Goal: Transaction & Acquisition: Purchase product/service

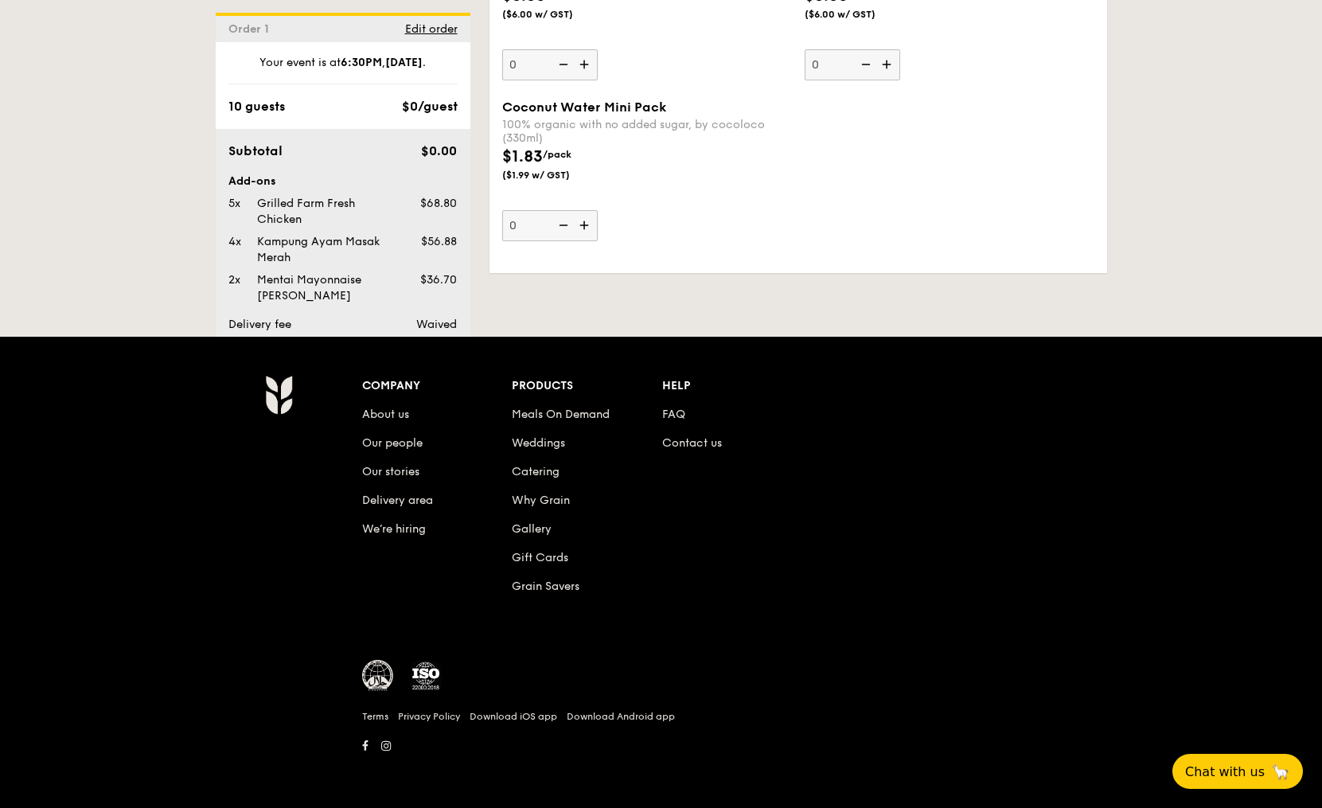
scroll to position [3316, 0]
click at [405, 35] on span "Edit order" at bounding box center [431, 29] width 53 height 14
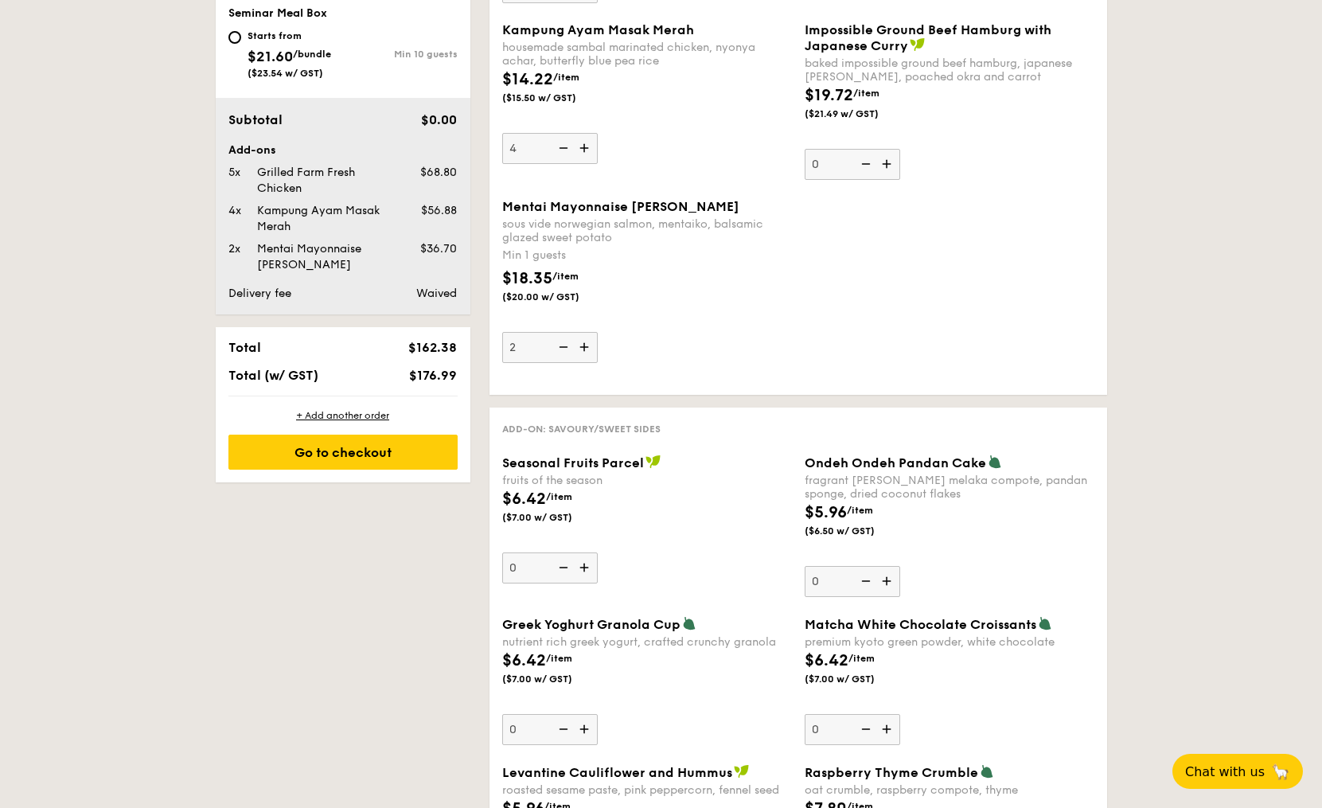
scroll to position [927, 0]
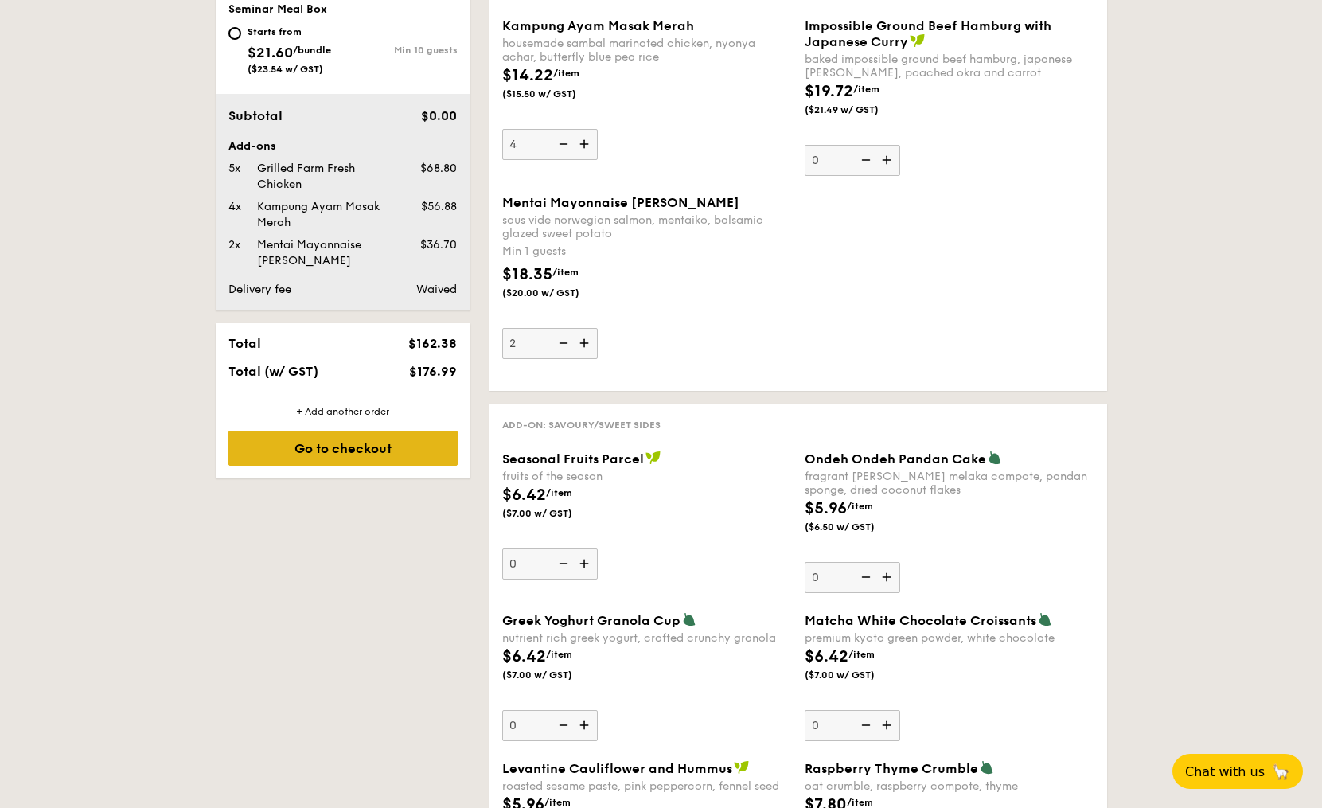
click at [228, 466] on div "Go to checkout" at bounding box center [342, 448] width 229 height 35
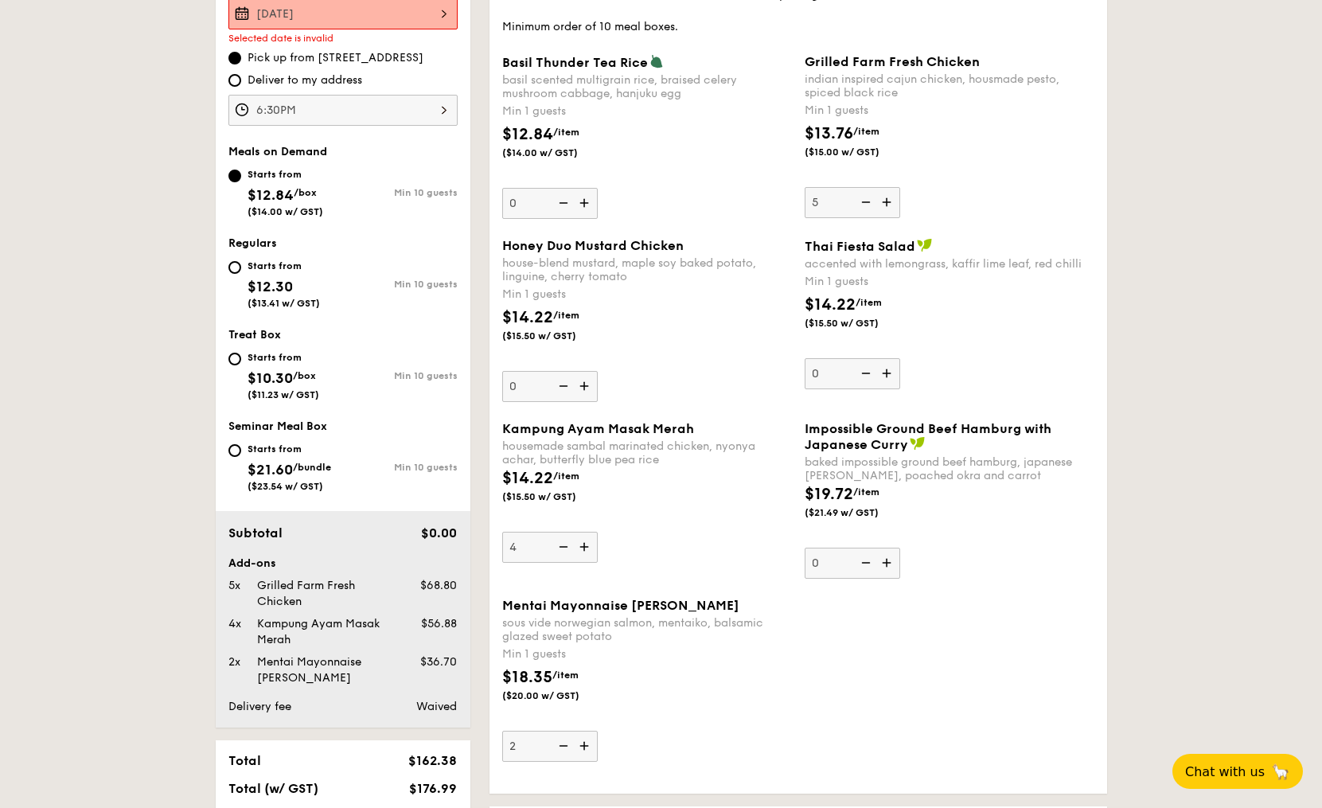
scroll to position [489, 0]
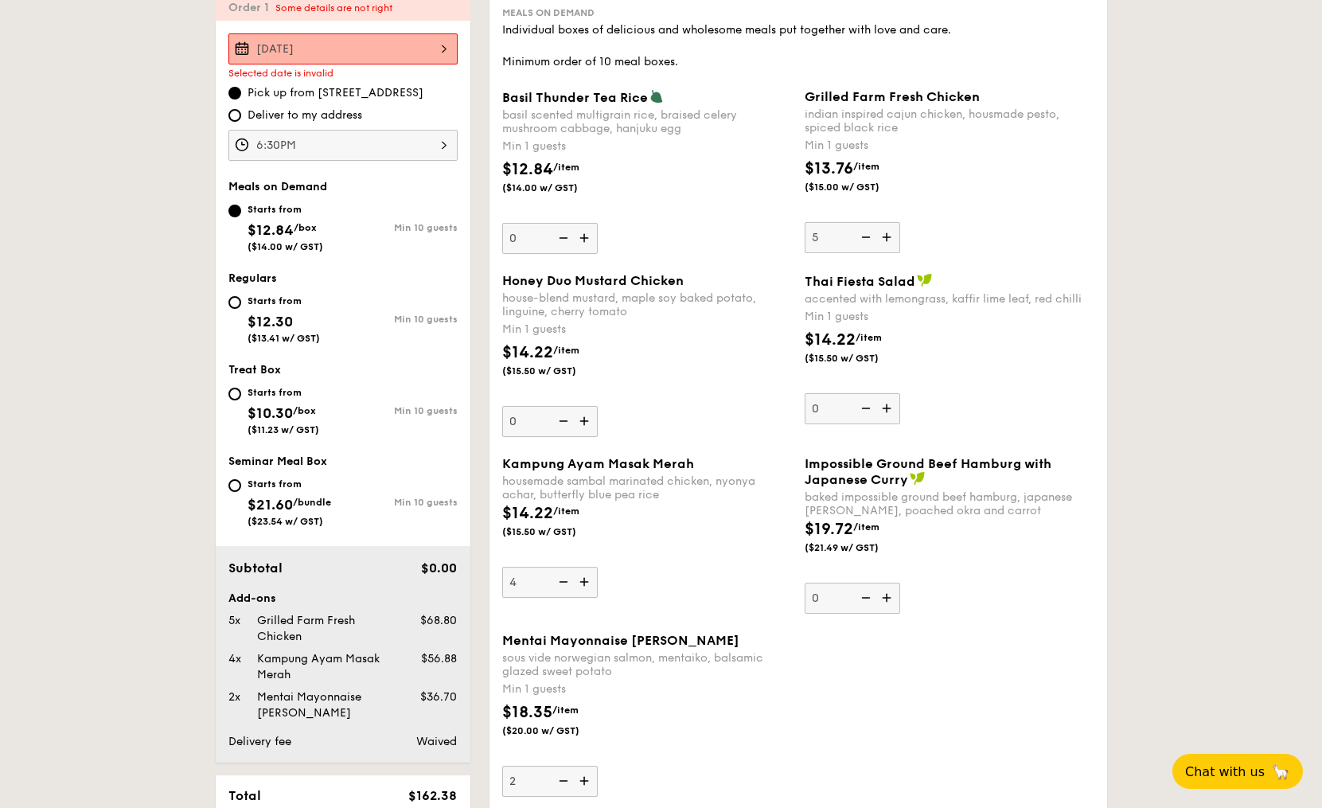
click at [247, 101] on span "Pick up from [STREET_ADDRESS]" at bounding box center [335, 93] width 176 height 16
click at [228, 99] on input "Pick up from [STREET_ADDRESS]" at bounding box center [234, 93] width 13 height 13
click at [228, 64] on div "Oct 01, 2025" at bounding box center [342, 48] width 229 height 31
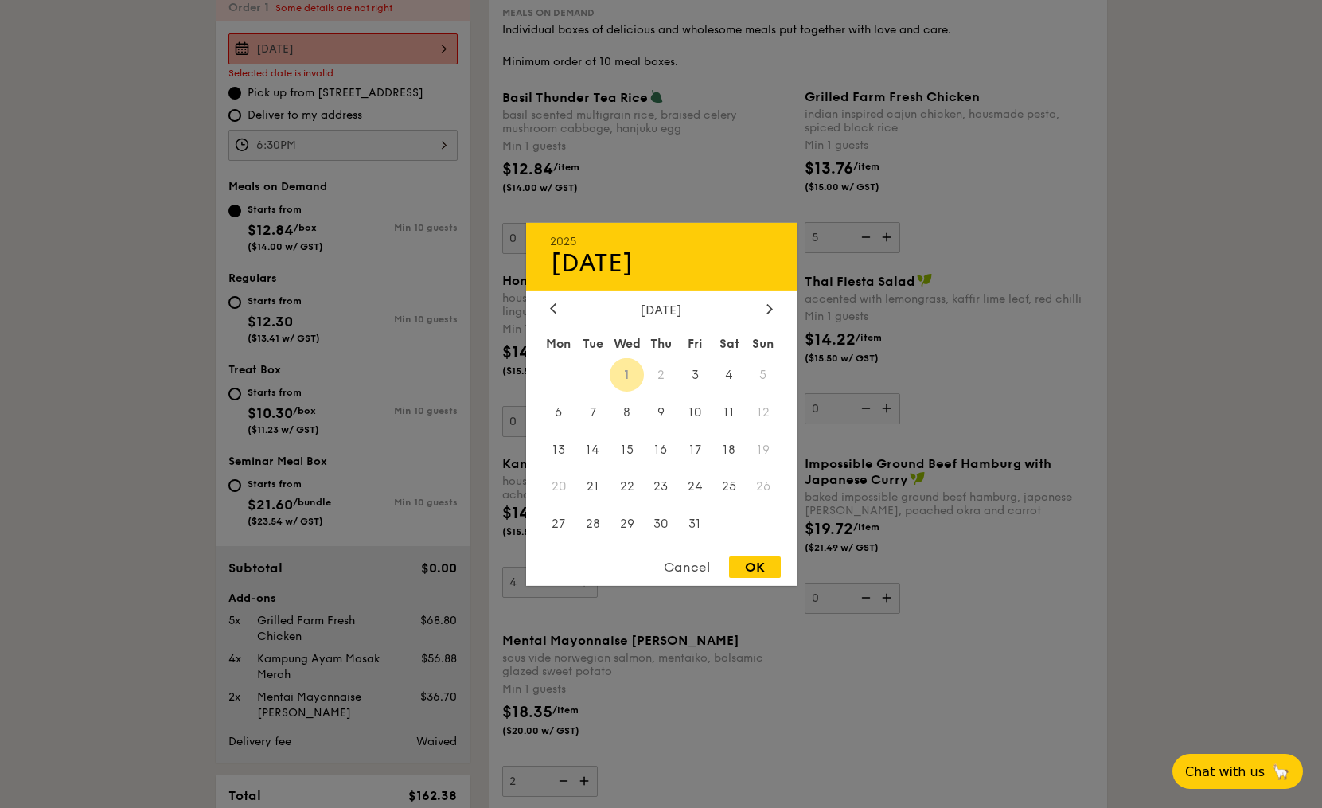
click at [633, 370] on span "1" at bounding box center [627, 374] width 34 height 34
click at [626, 409] on span "8" at bounding box center [627, 412] width 34 height 34
click at [698, 372] on span "3" at bounding box center [695, 374] width 34 height 34
click at [662, 371] on span "2" at bounding box center [661, 374] width 34 height 34
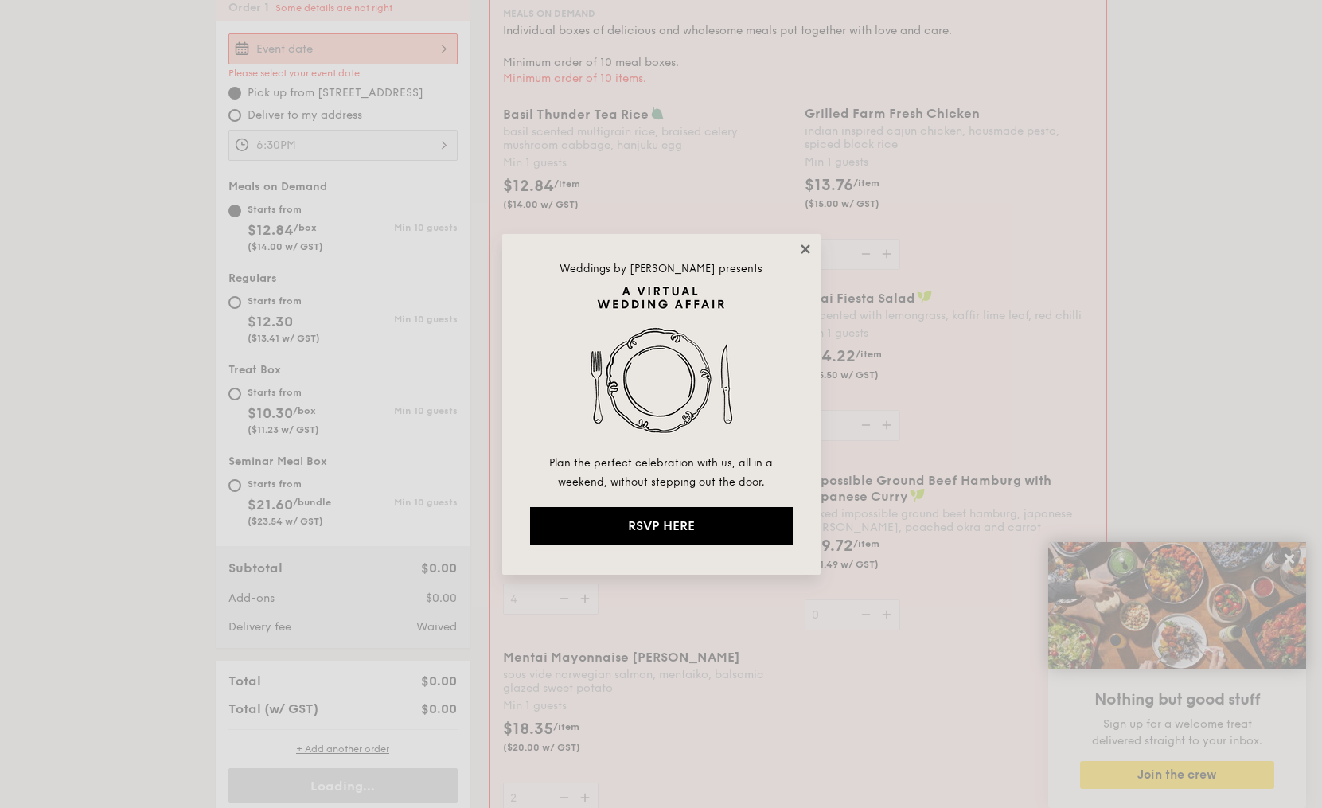
click at [801, 251] on icon at bounding box center [805, 249] width 14 height 14
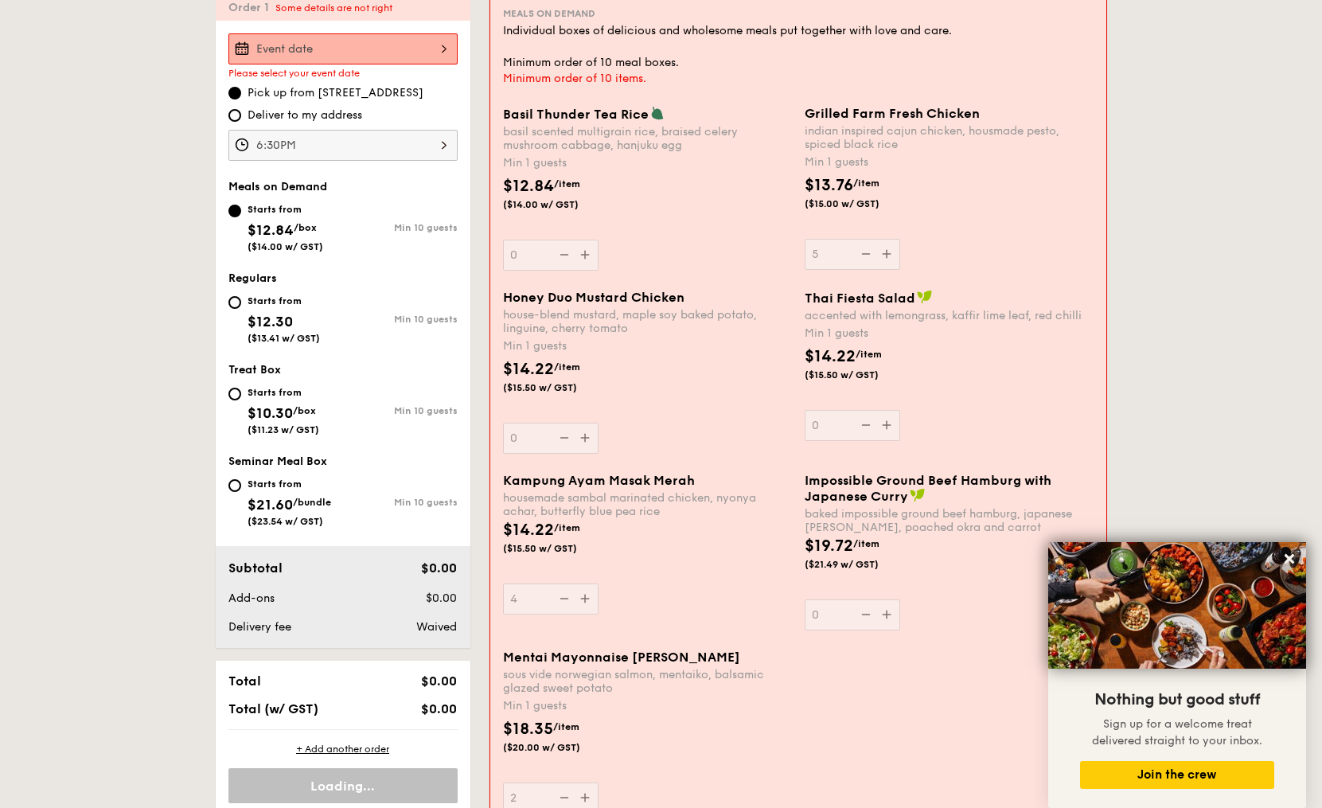
click at [305, 79] on div "Please select your event date" at bounding box center [342, 55] width 229 height 45
click at [306, 64] on div at bounding box center [342, 48] width 229 height 31
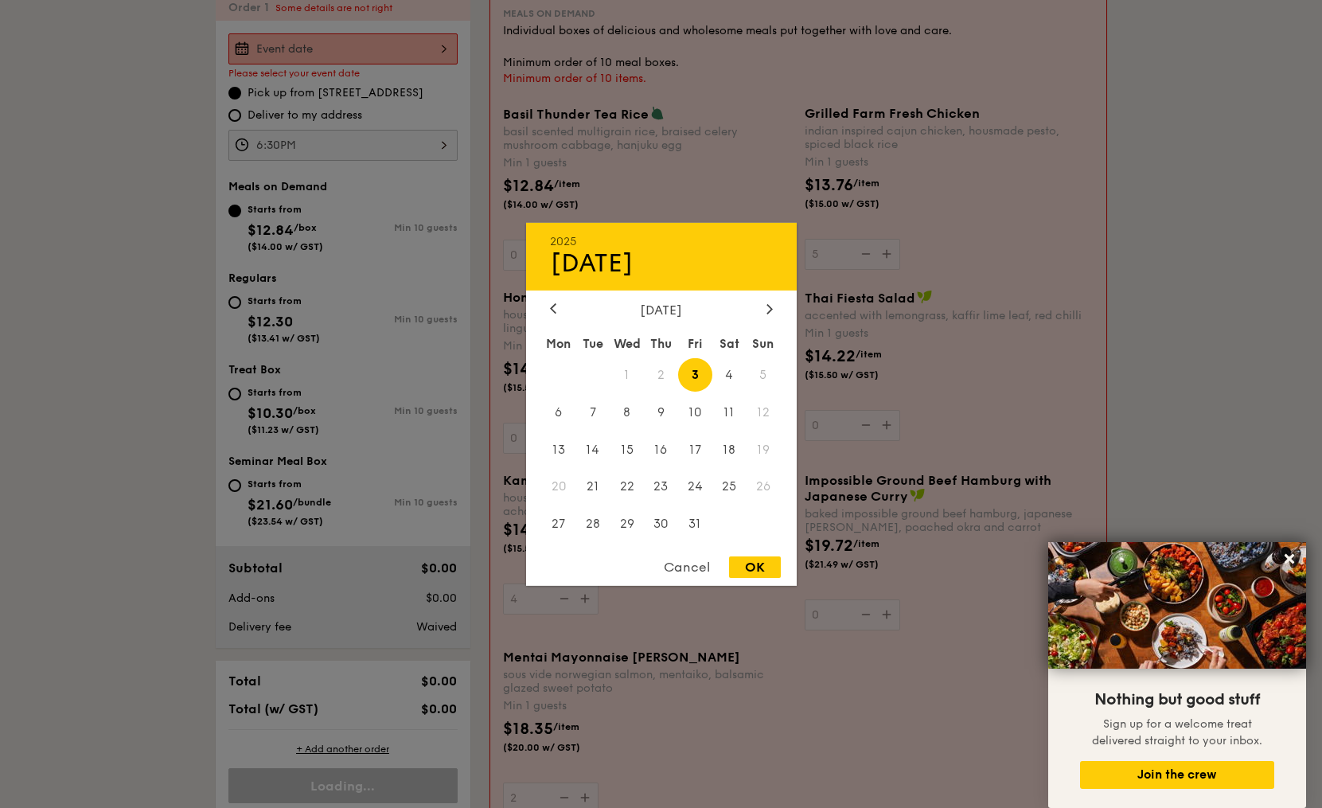
click at [621, 371] on span "1" at bounding box center [627, 374] width 34 height 34
click at [747, 578] on div "OK" at bounding box center [755, 566] width 52 height 21
type input "[DATE]"
